Goal: Task Accomplishment & Management: Manage account settings

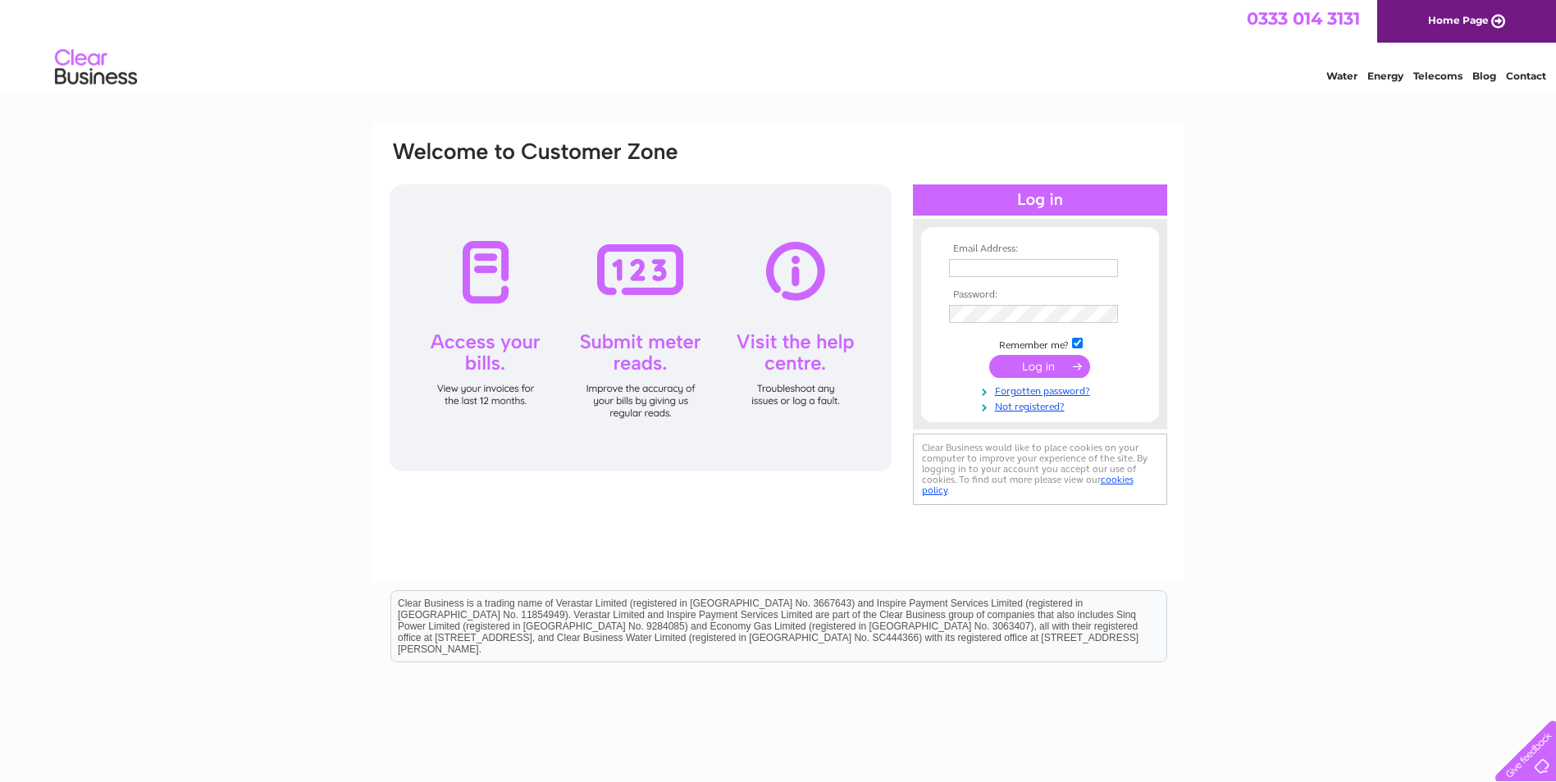
type input "colin.volksmaster@outlook.com"
click at [1033, 366] on input "submit" at bounding box center [1039, 366] width 101 height 23
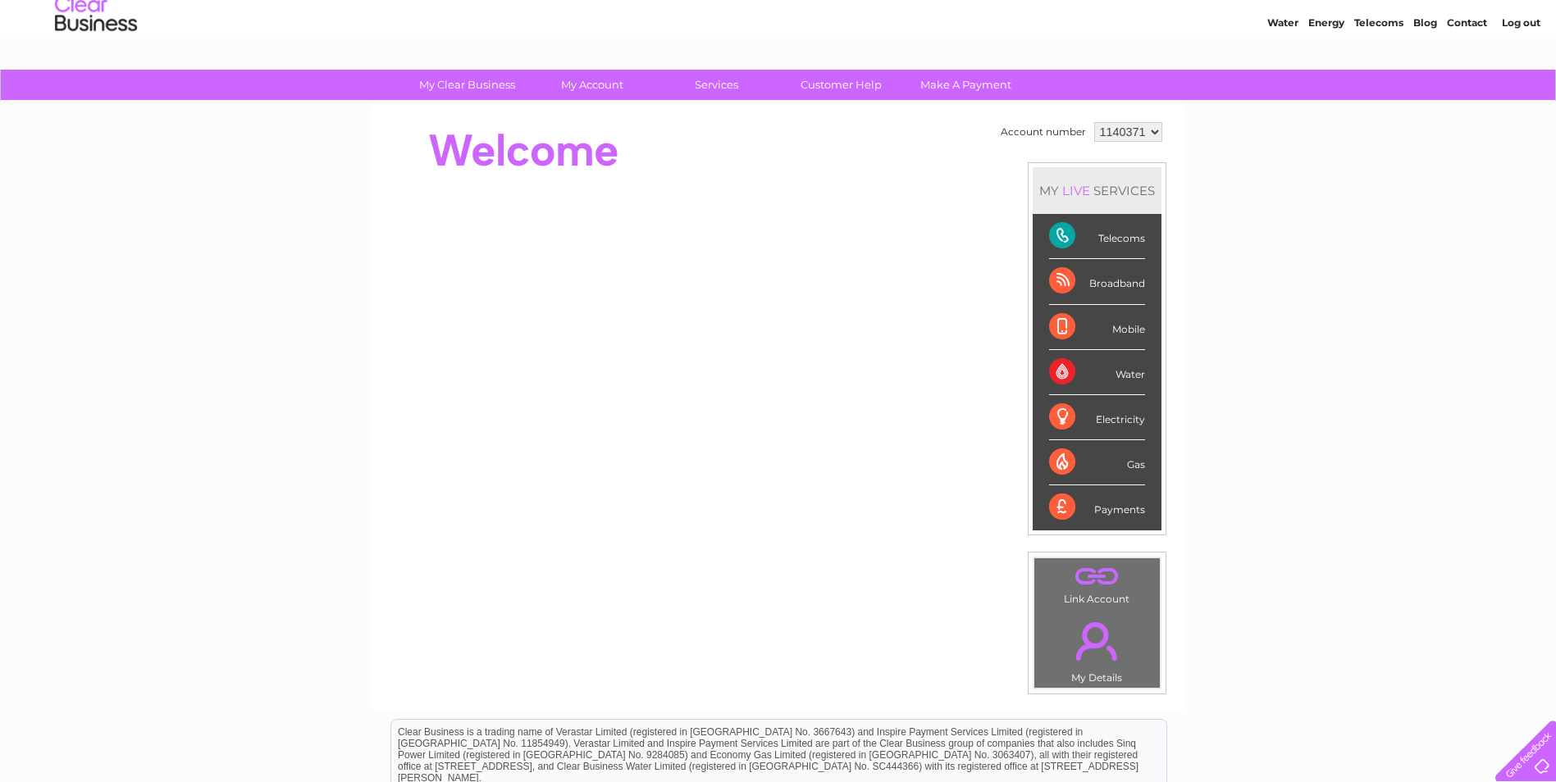
scroll to position [82, 0]
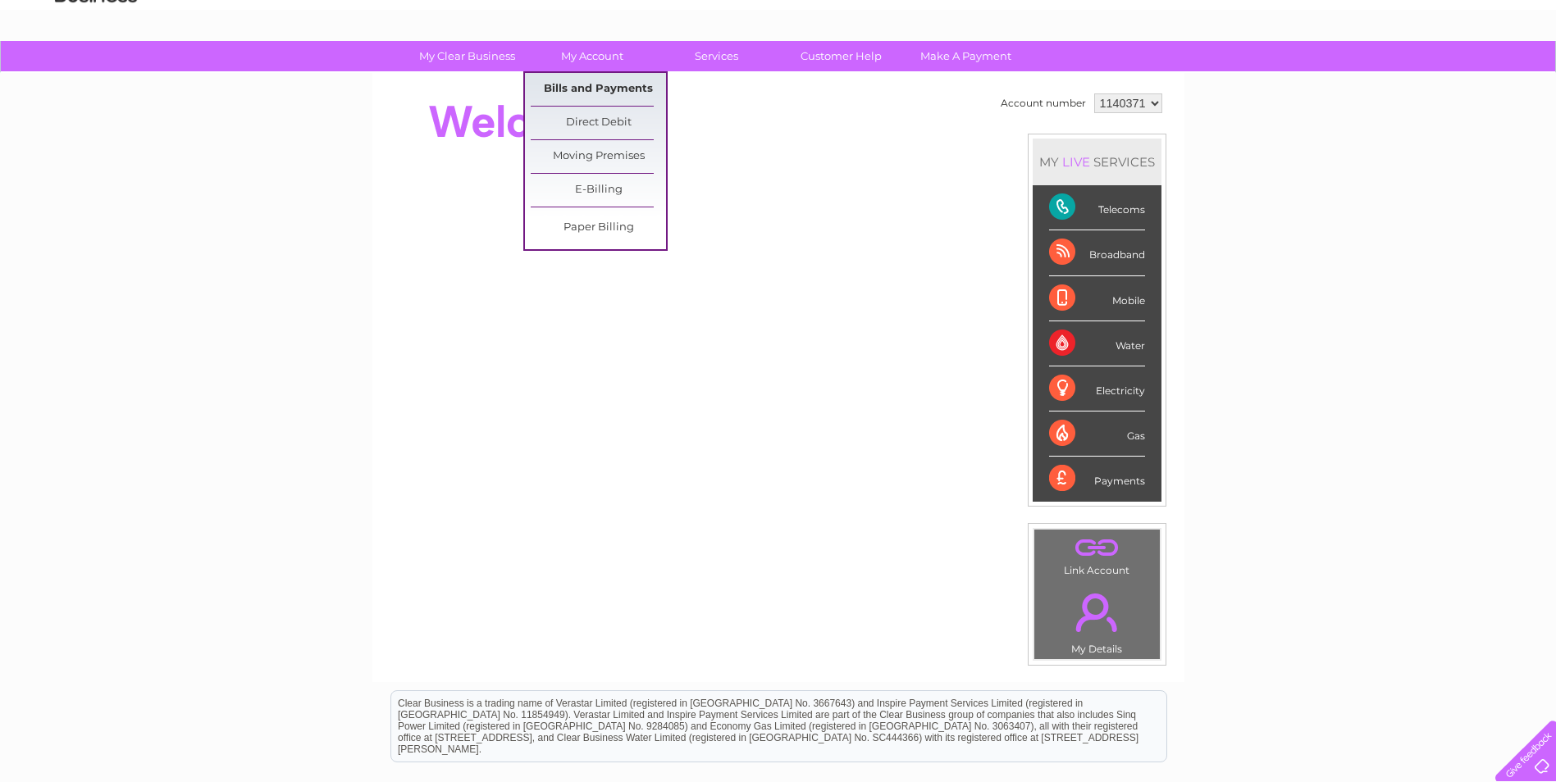
click at [610, 93] on link "Bills and Payments" at bounding box center [598, 89] width 135 height 33
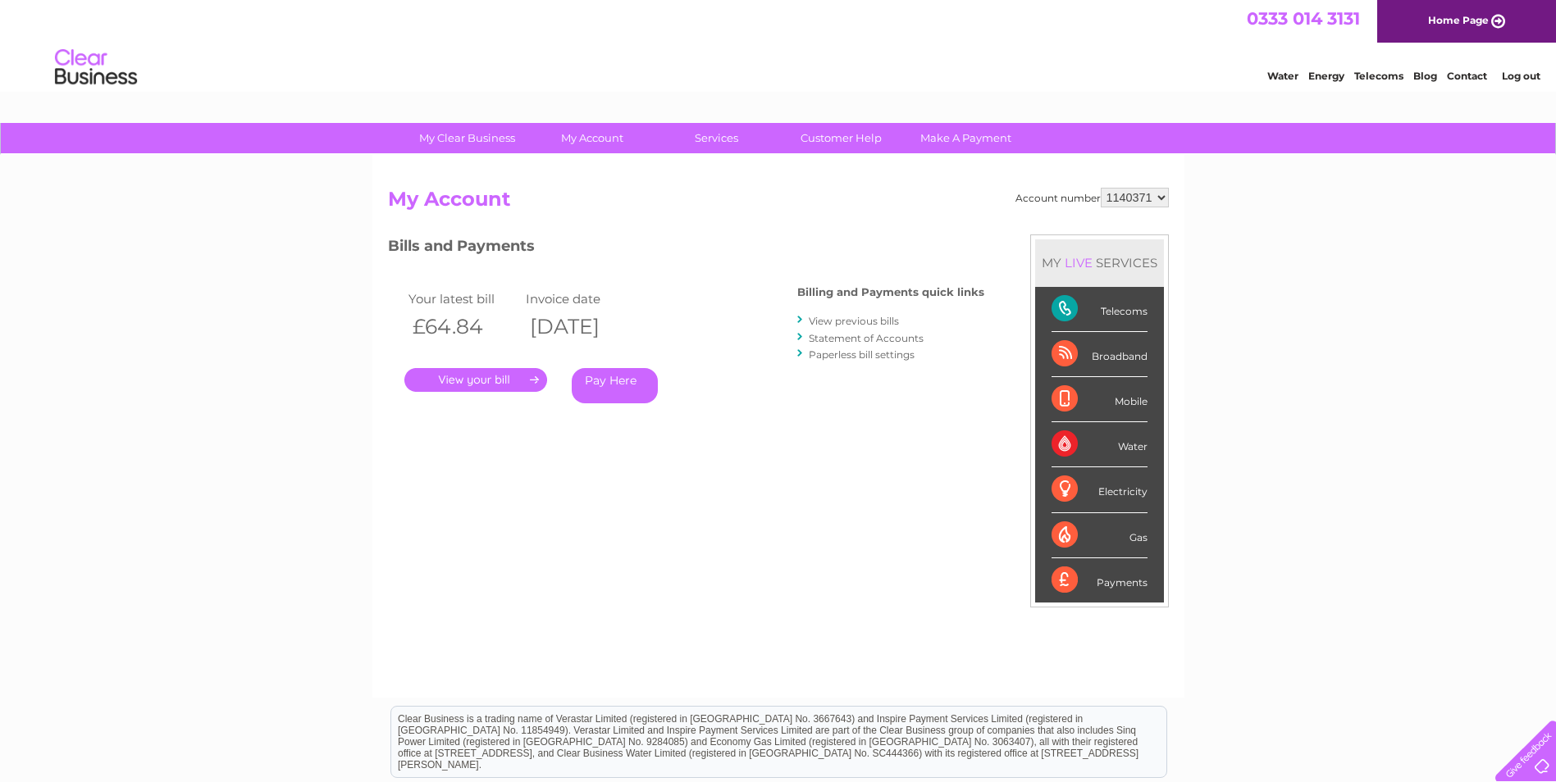
click at [510, 377] on link "." at bounding box center [475, 380] width 143 height 24
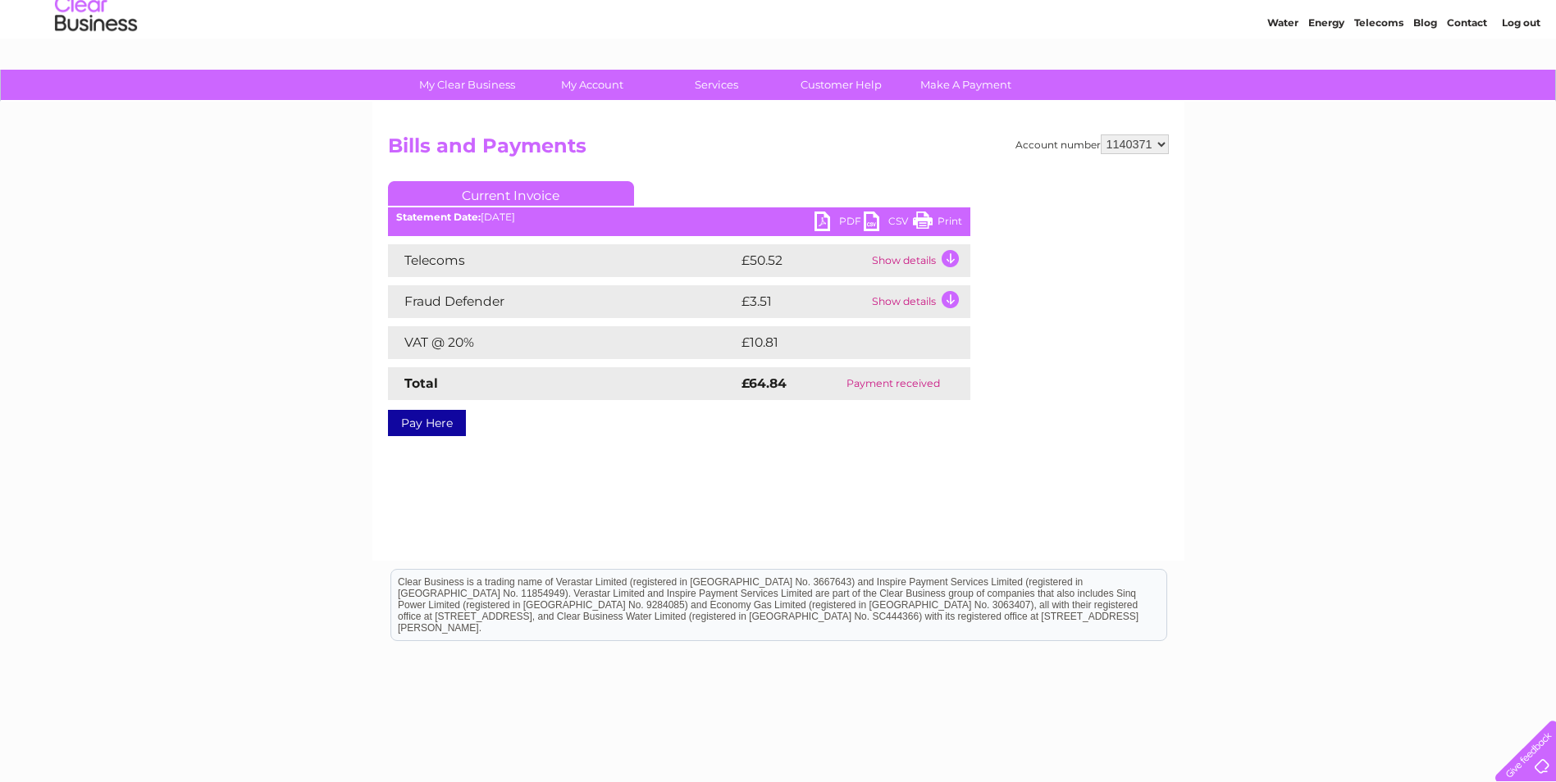
scroll to position [82, 0]
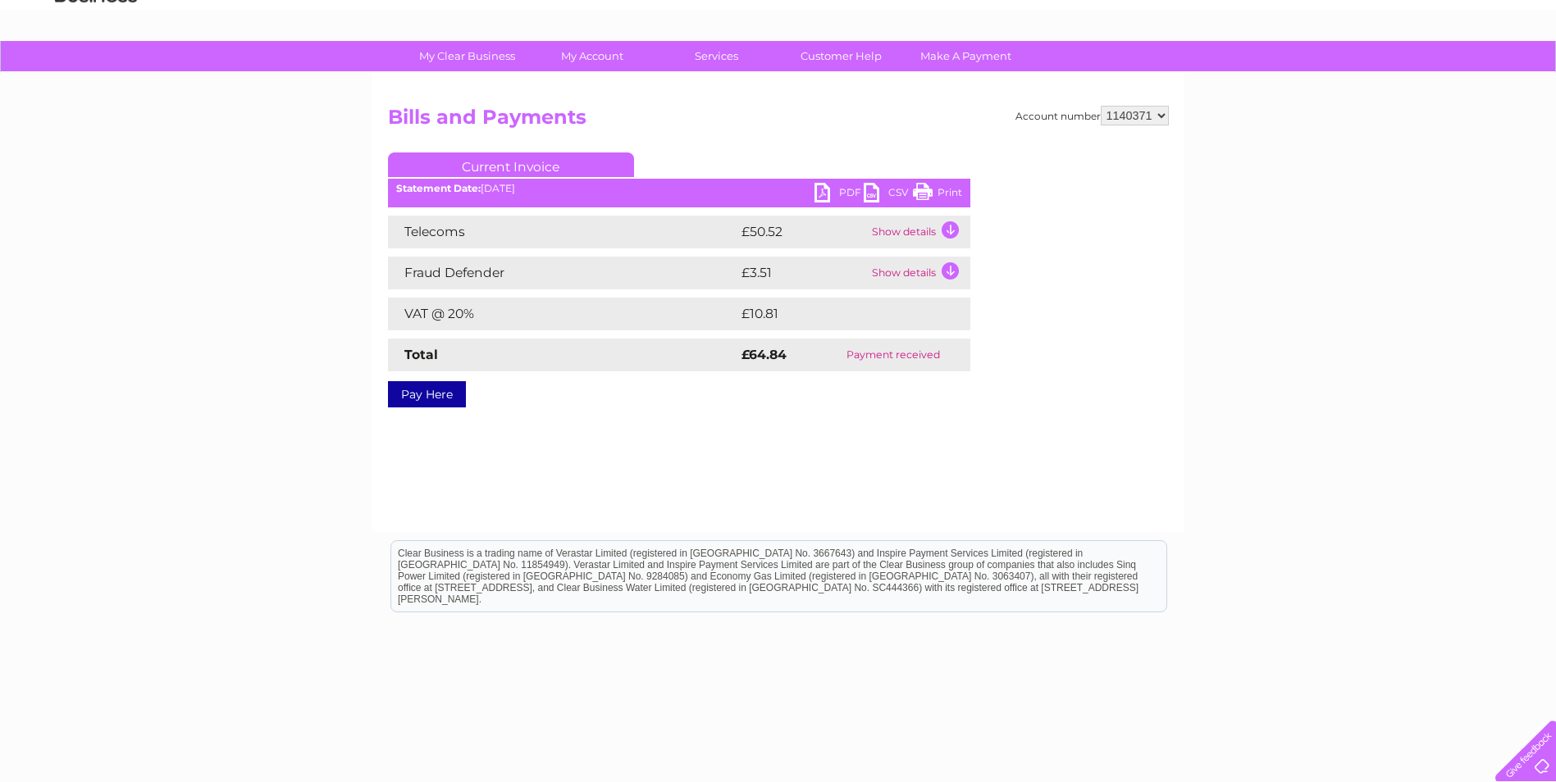
click at [922, 189] on link "Print" at bounding box center [937, 195] width 49 height 24
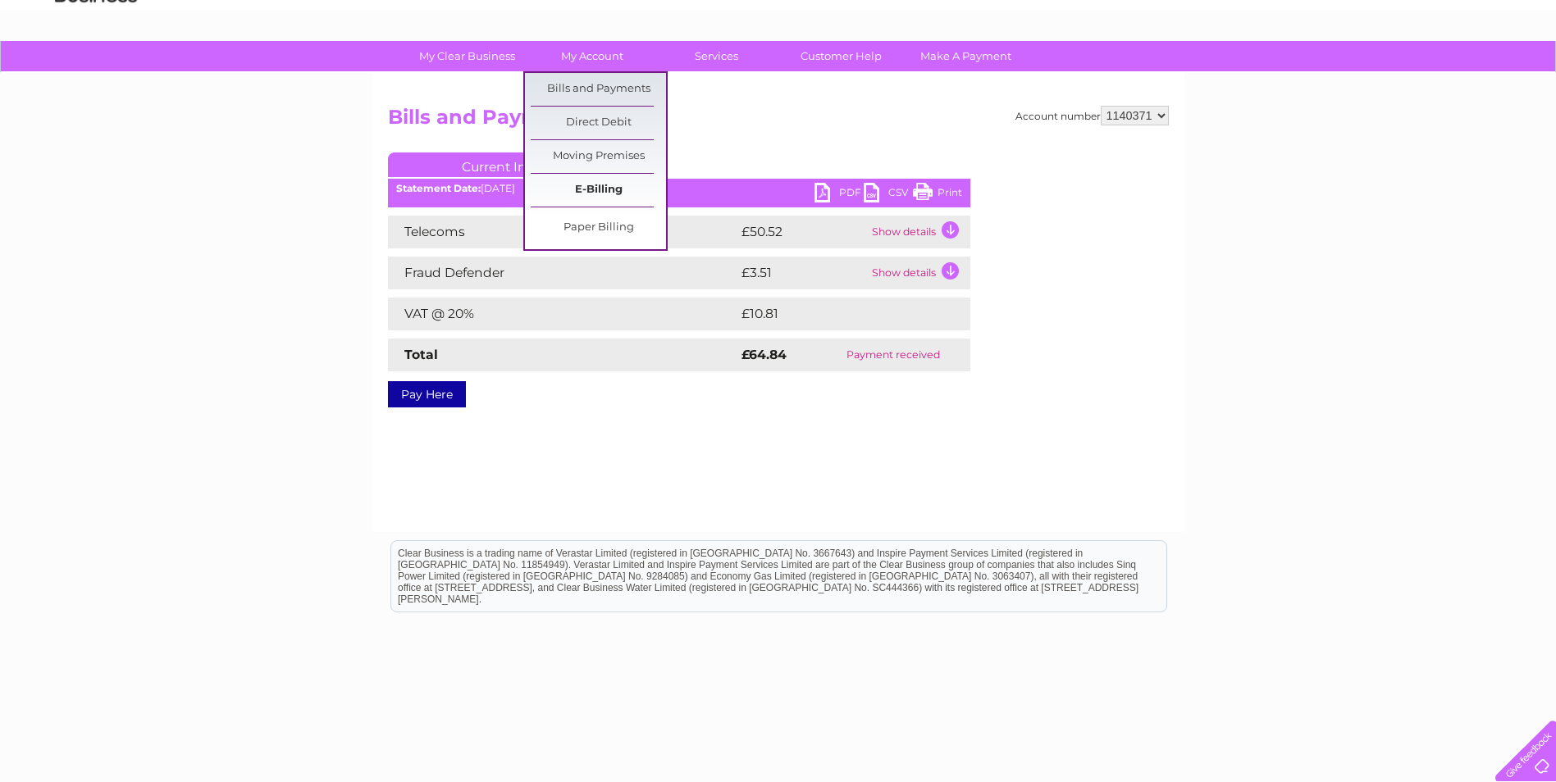
click at [611, 193] on link "E-Billing" at bounding box center [598, 190] width 135 height 33
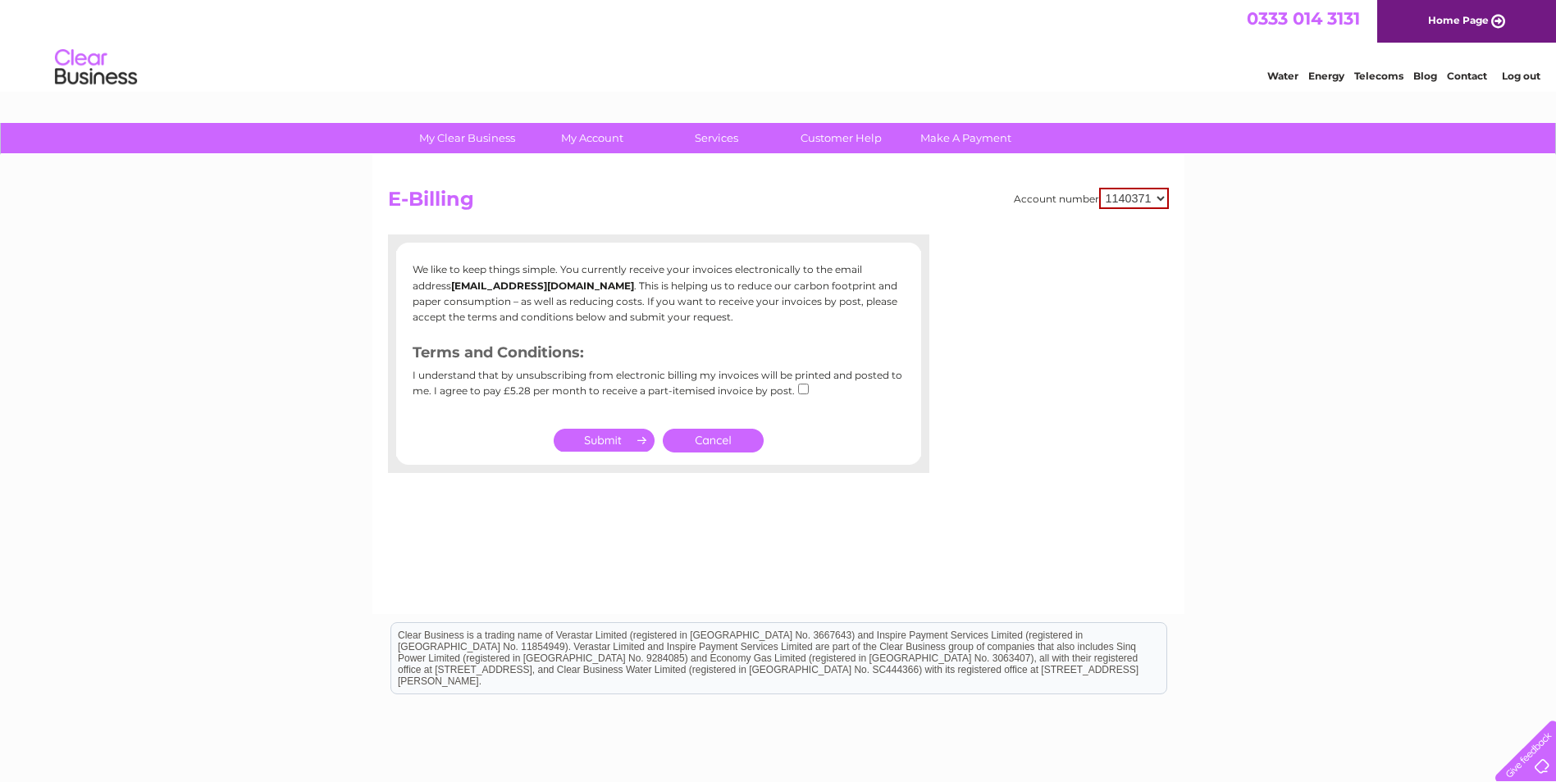
click at [618, 434] on input "submit" at bounding box center [603, 440] width 101 height 23
click at [727, 437] on link "Cancel" at bounding box center [713, 441] width 101 height 24
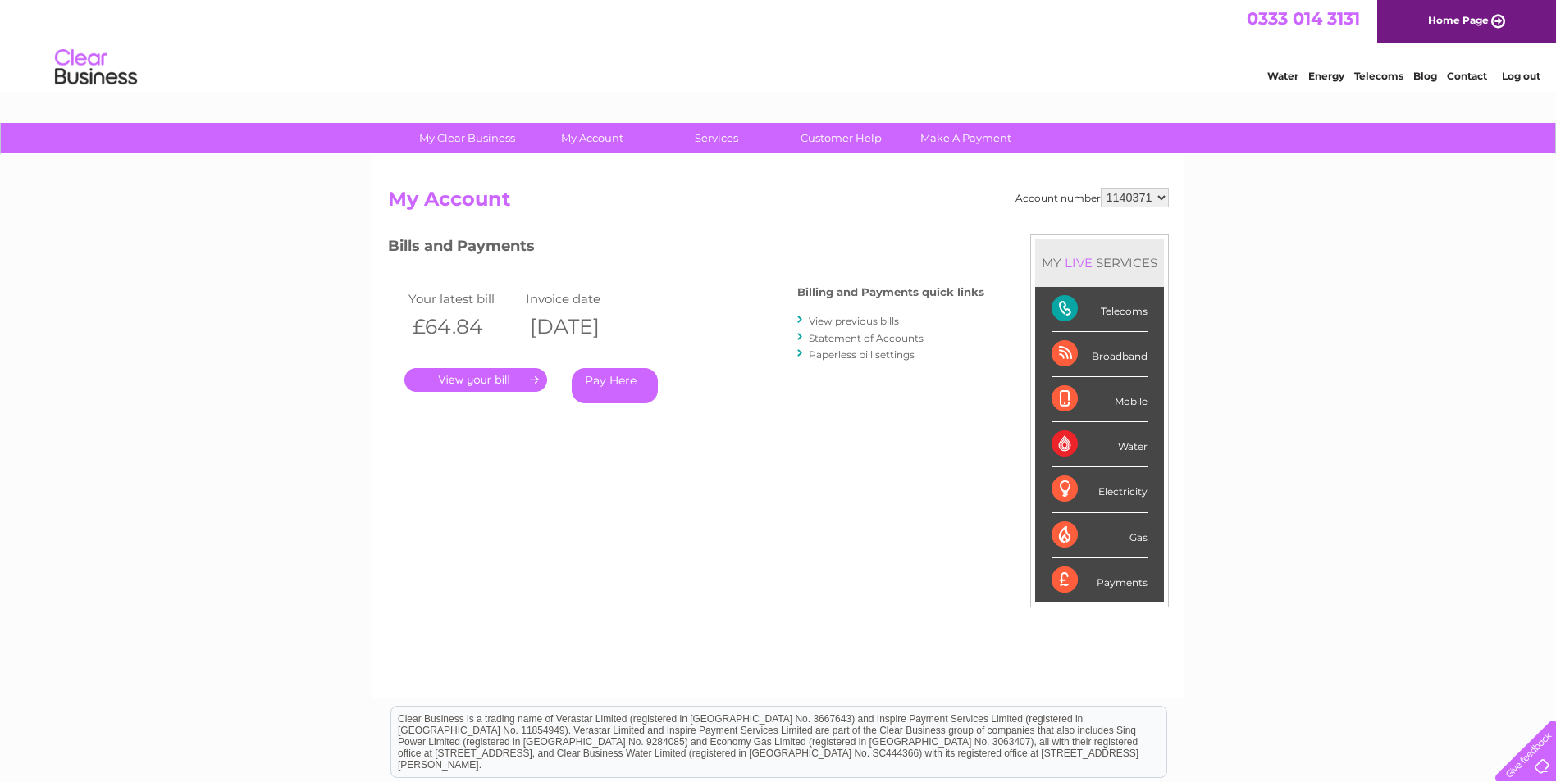
click at [820, 317] on link "View previous bills" at bounding box center [854, 321] width 90 height 12
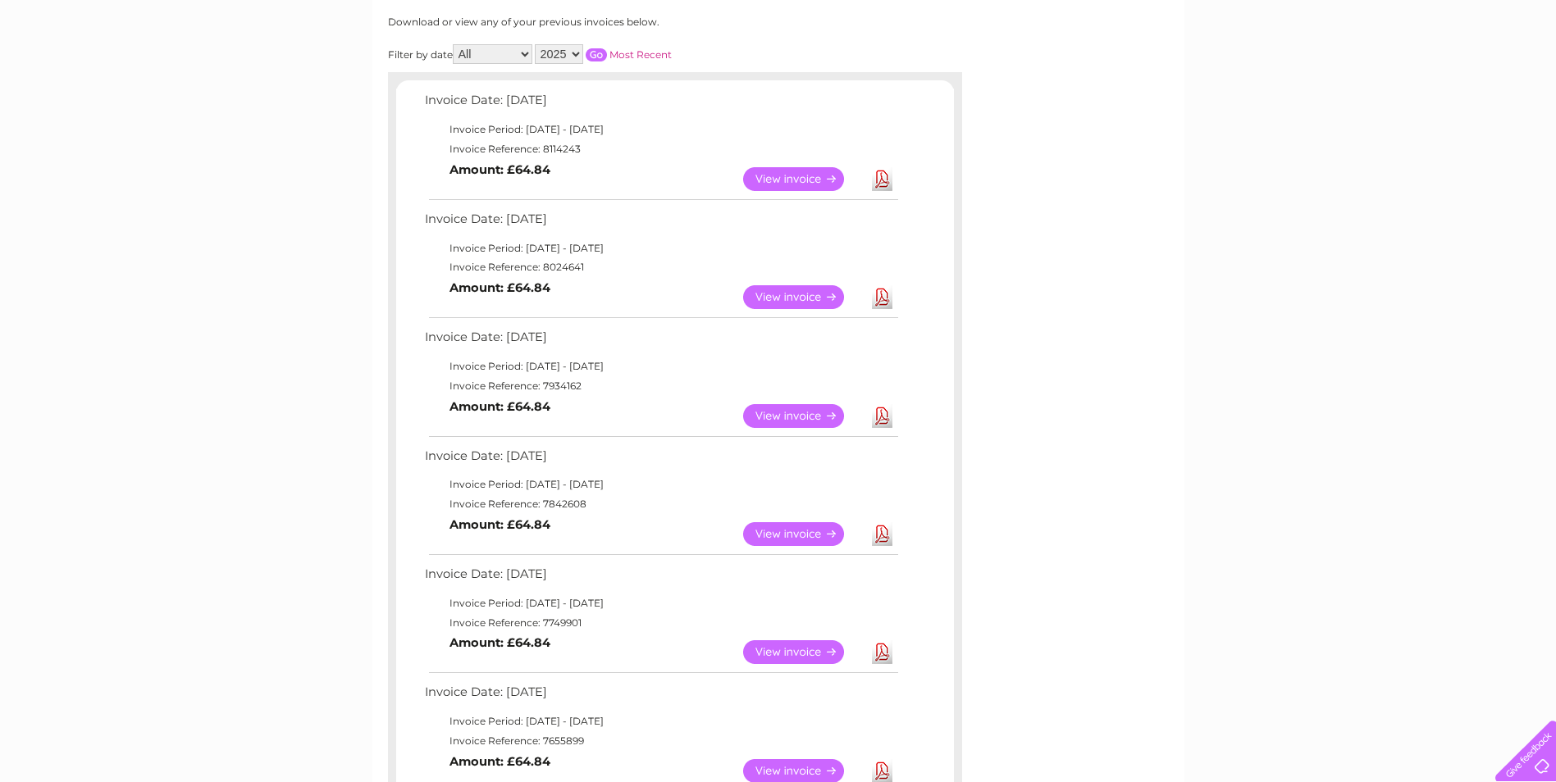
scroll to position [246, 0]
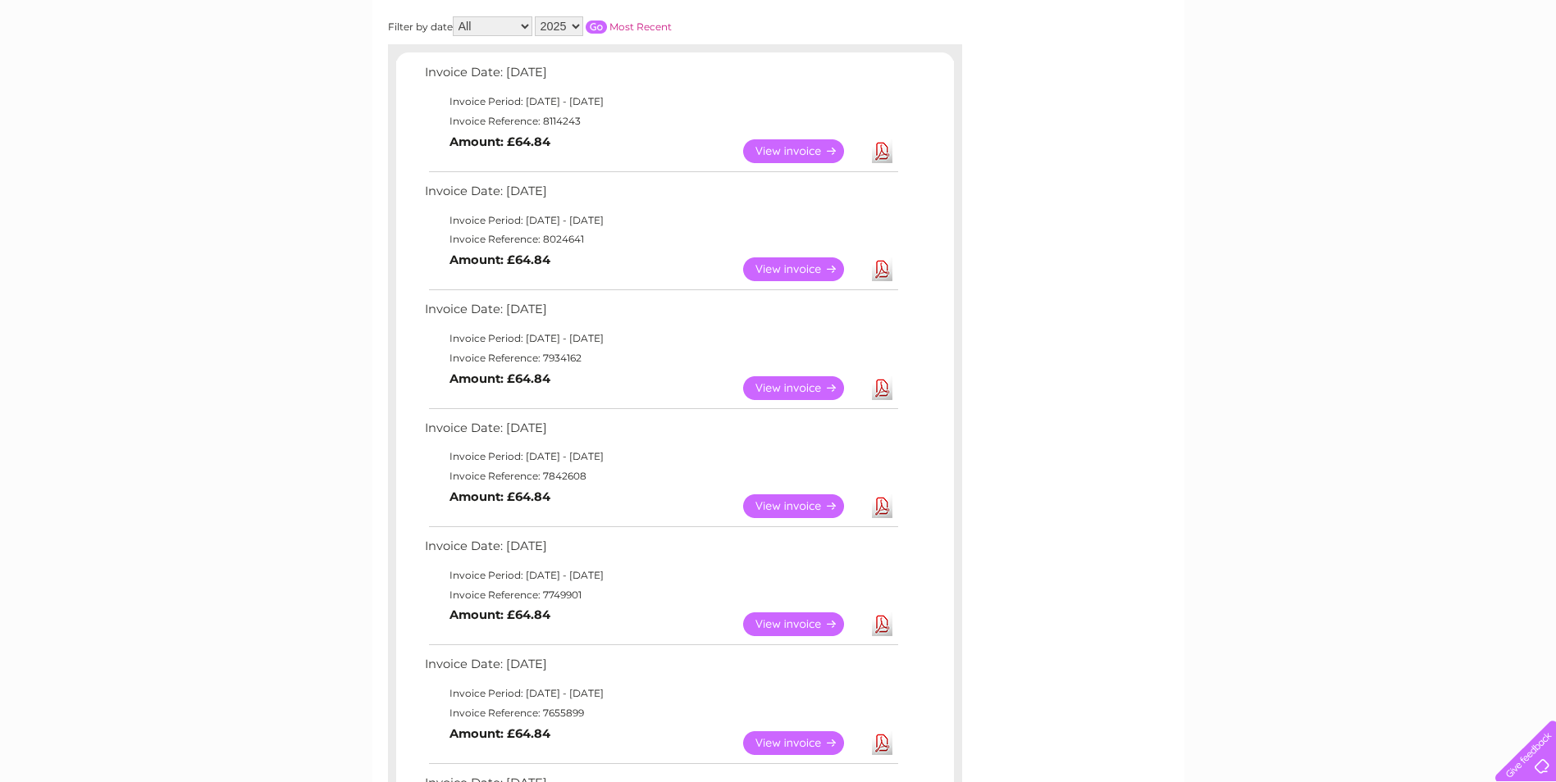
click at [821, 267] on link "View" at bounding box center [803, 269] width 121 height 24
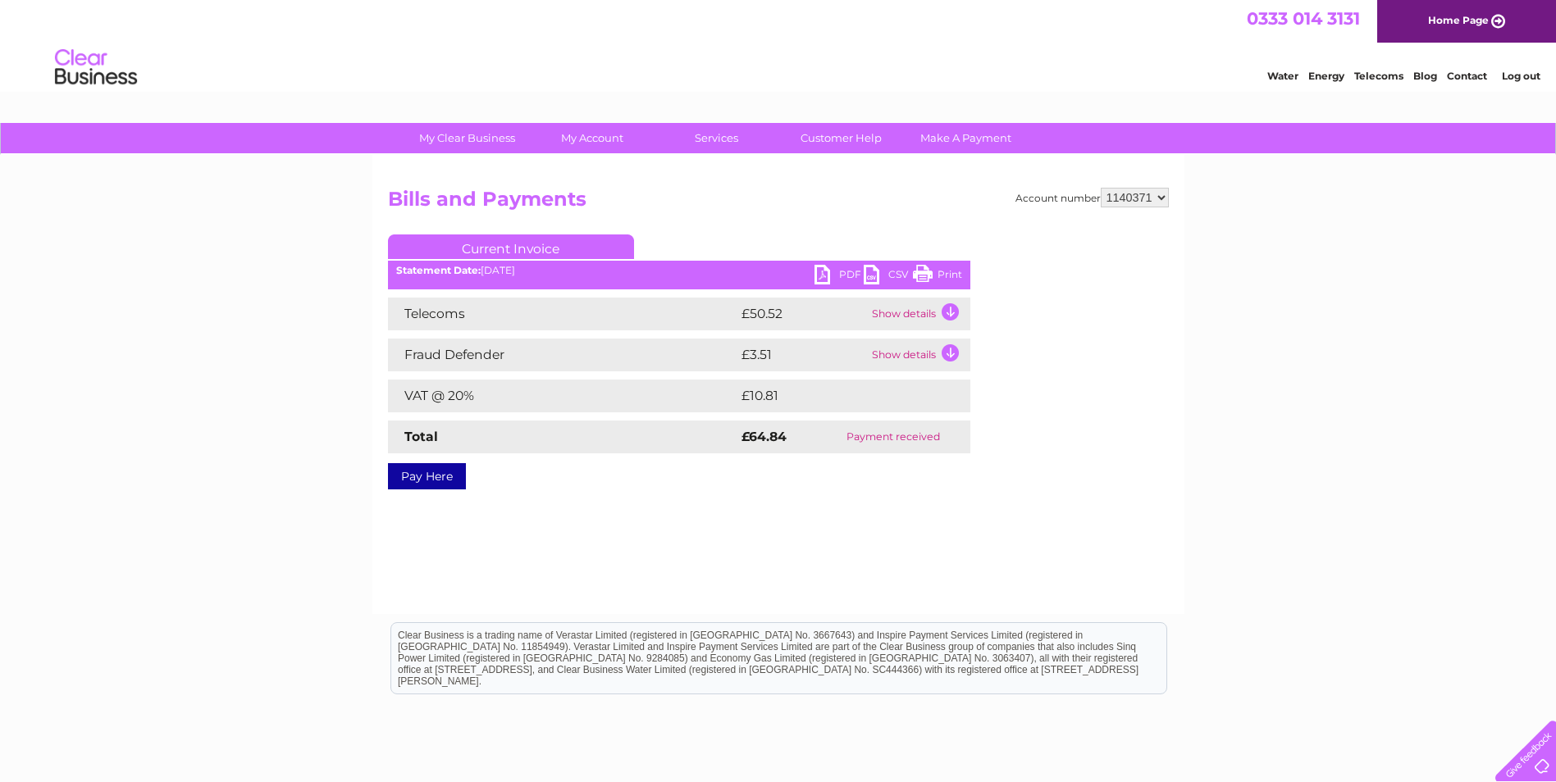
click at [917, 271] on link "Print" at bounding box center [937, 277] width 49 height 24
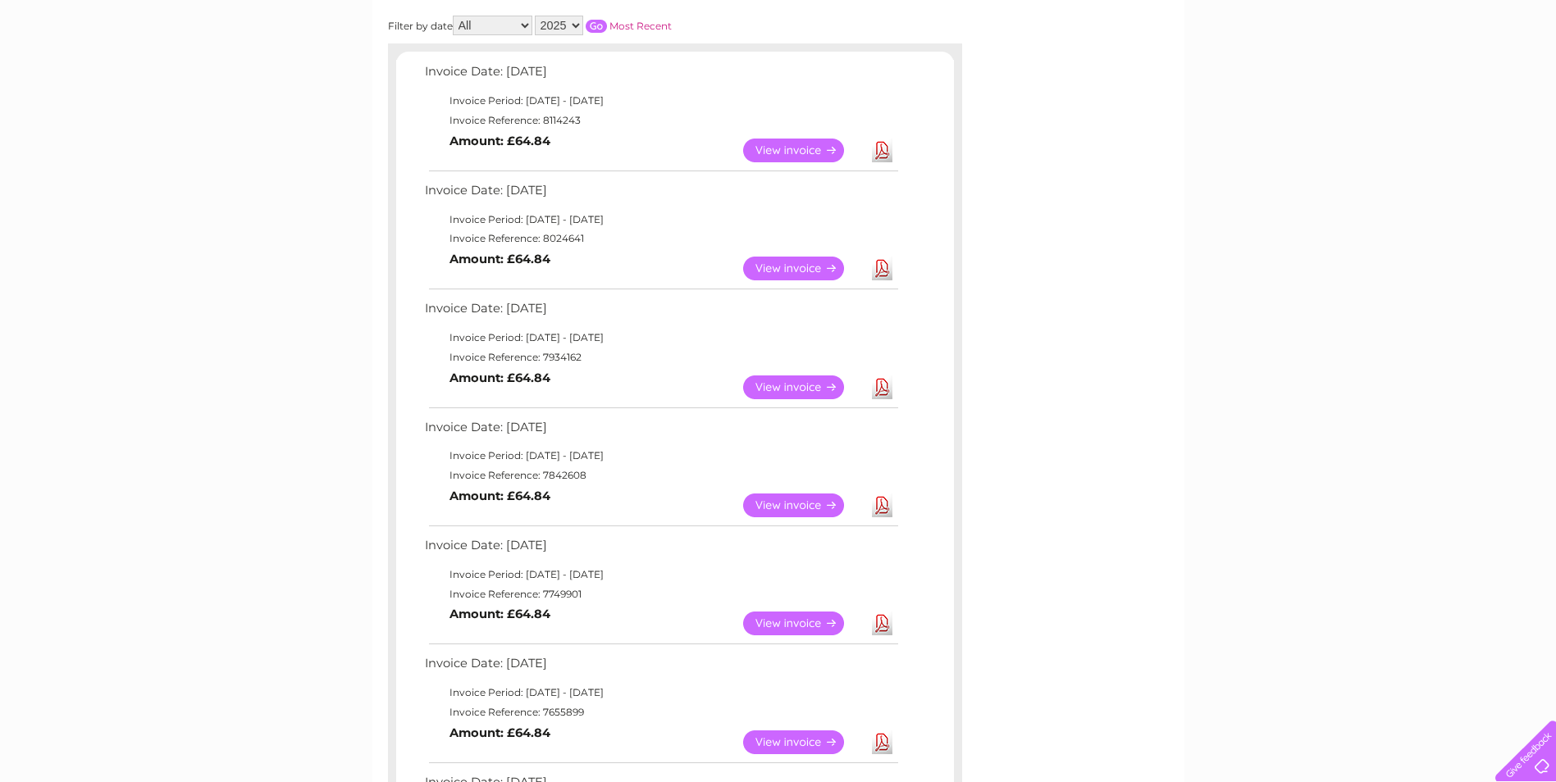
click at [774, 380] on link "View" at bounding box center [803, 388] width 121 height 24
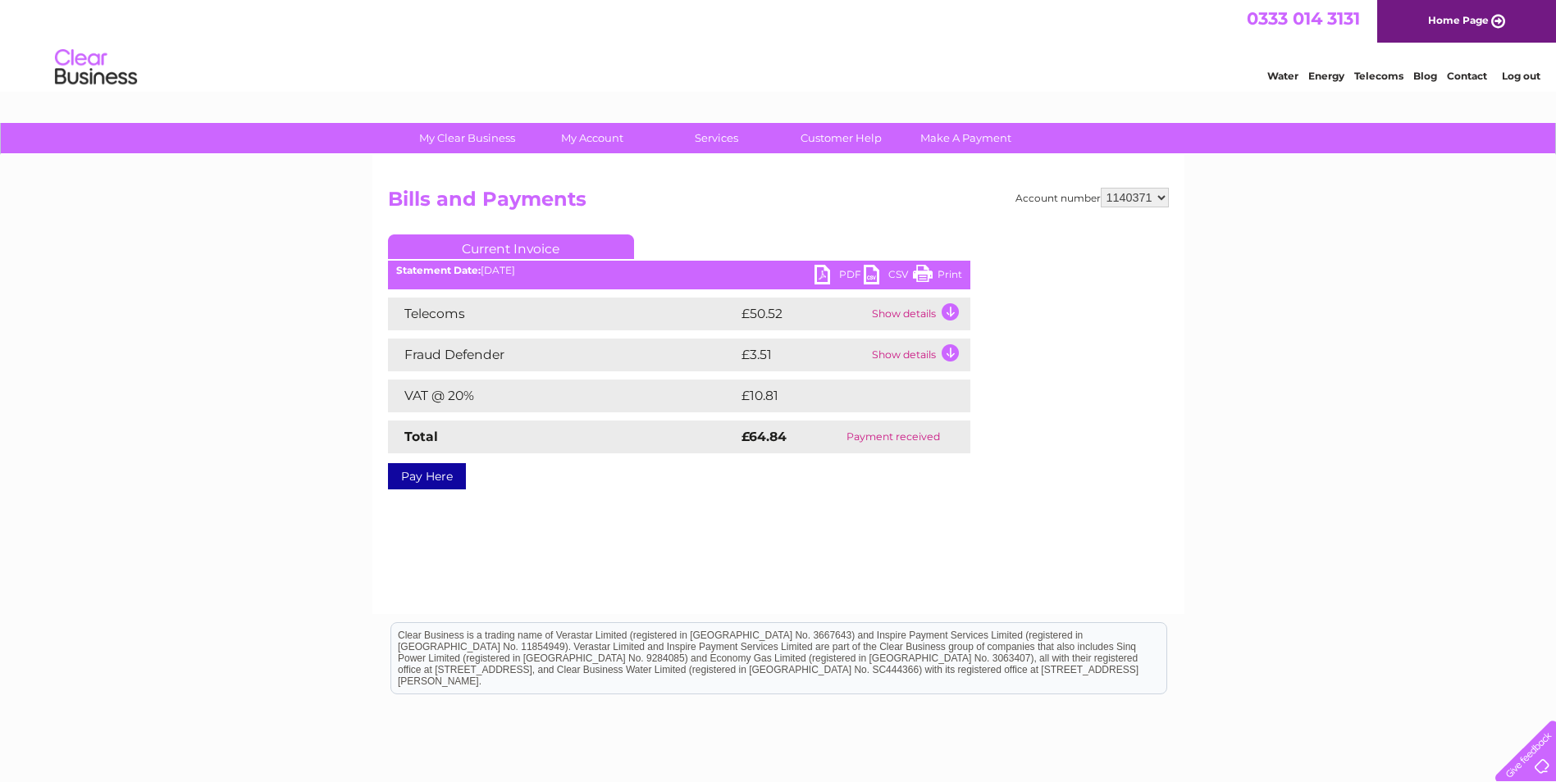
click at [921, 272] on link "Print" at bounding box center [937, 277] width 49 height 24
